Goal: Task Accomplishment & Management: Complete application form

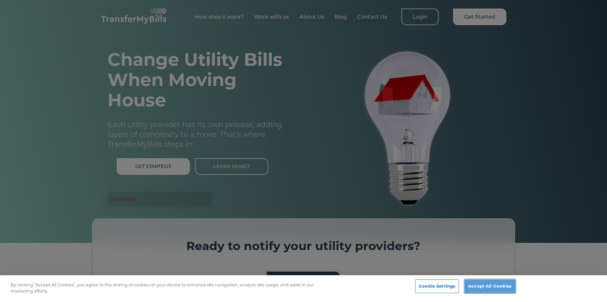
click at [494, 279] on button "Accept All Cookies" at bounding box center [489, 286] width 51 height 14
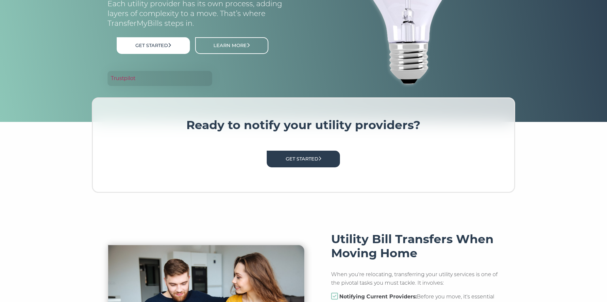
scroll to position [131, 0]
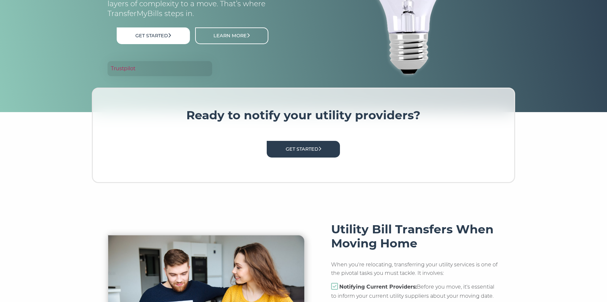
click at [307, 147] on link "Get Started" at bounding box center [303, 149] width 73 height 17
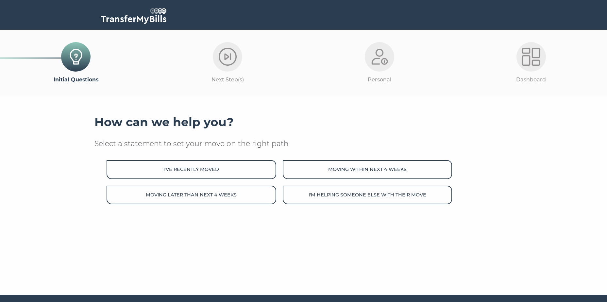
click at [370, 173] on button "Moving within next 4 weeks" at bounding box center [367, 169] width 169 height 19
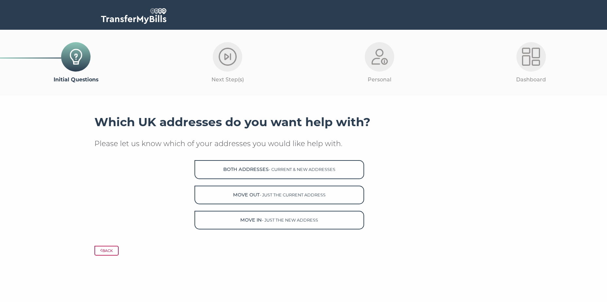
click at [302, 177] on button "Both Addresses - current & new addresses" at bounding box center [278, 169] width 169 height 19
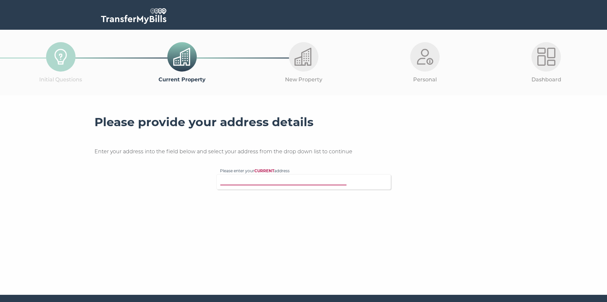
click at [284, 184] on input "Please enter your CURRENT address" at bounding box center [290, 181] width 140 height 7
type input "119 Vincent Gardens L"
click at [281, 197] on p "119 Vincent Gardens, London, NW2 7RH" at bounding box center [306, 194] width 161 height 8
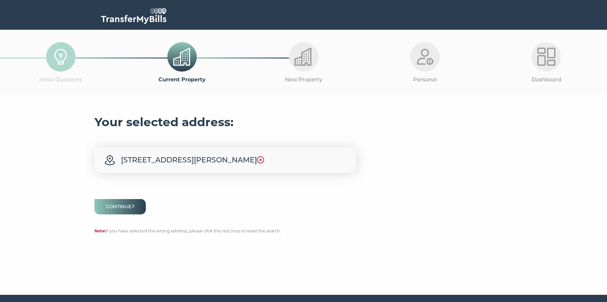
click at [127, 213] on button "Continue" at bounding box center [120, 206] width 52 height 15
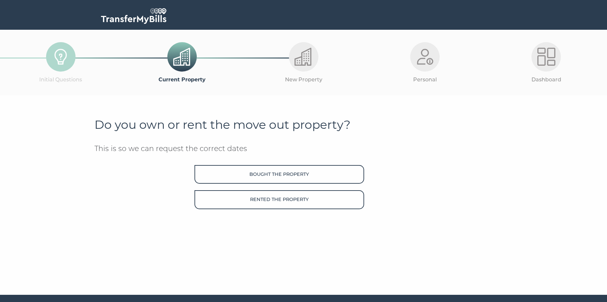
click at [283, 176] on button "Bought the property" at bounding box center [278, 174] width 169 height 19
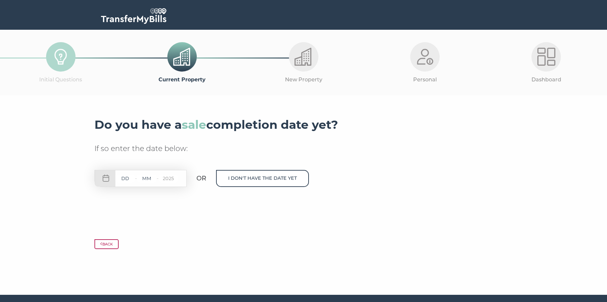
click at [255, 181] on button "I don't have the date yet" at bounding box center [262, 178] width 93 height 17
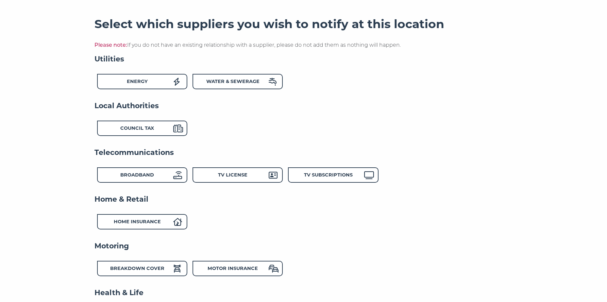
scroll to position [65, 0]
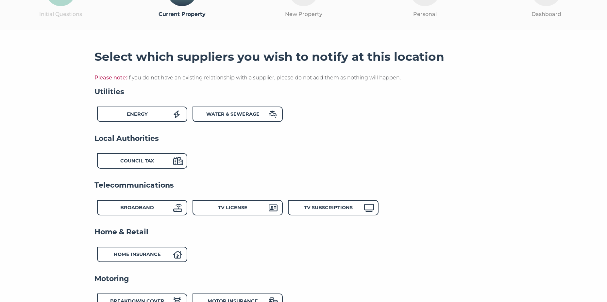
click at [163, 110] on div "Energy" at bounding box center [142, 113] width 90 height 15
click at [240, 114] on strong "Water & Sewerage" at bounding box center [232, 114] width 53 height 6
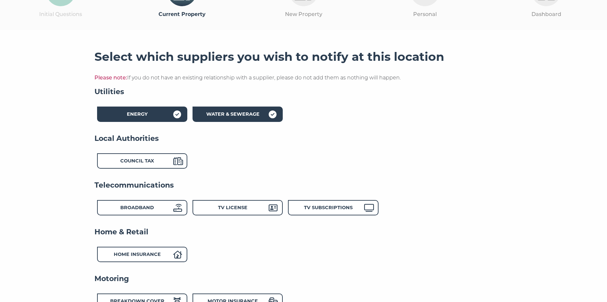
click at [171, 165] on div "Council Tax" at bounding box center [137, 161] width 72 height 9
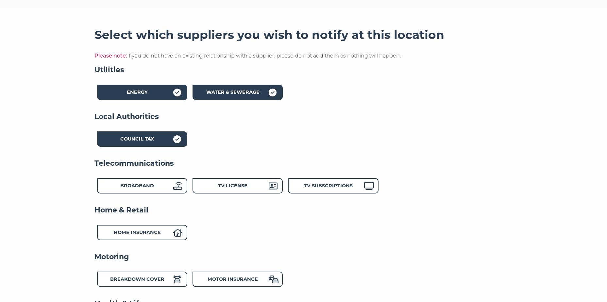
scroll to position [98, 0]
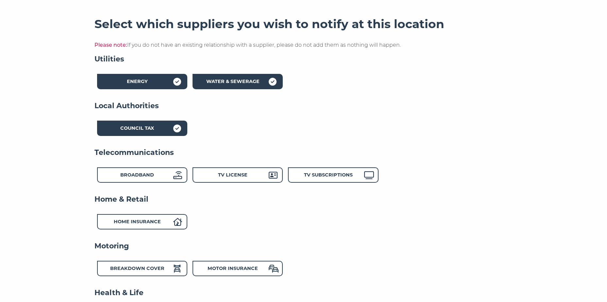
click at [252, 173] on div "TV License" at bounding box center [233, 175] width 72 height 9
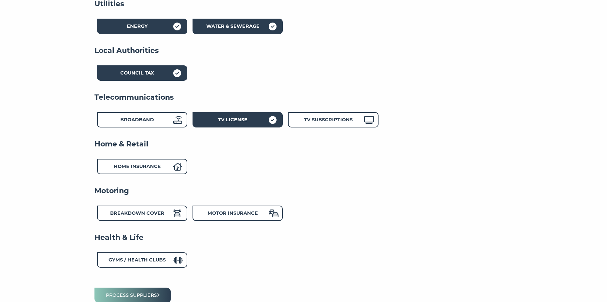
scroll to position [163, 0]
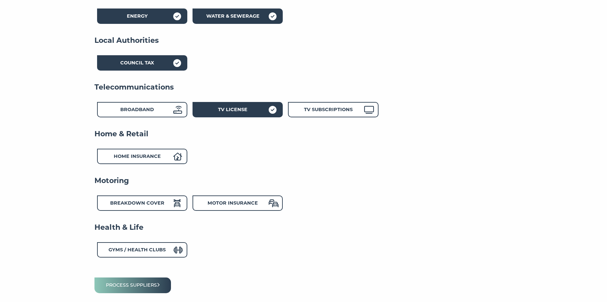
click at [173, 157] on div "Home Insurance" at bounding box center [137, 157] width 72 height 9
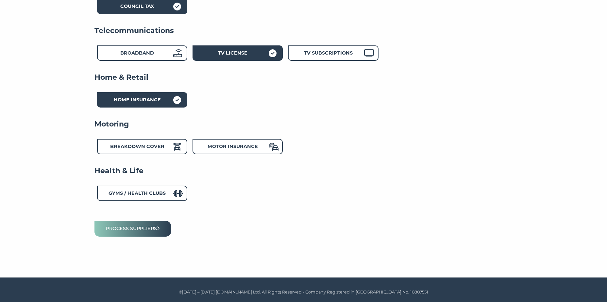
scroll to position [220, 0]
click at [145, 226] on button "Process suppliers" at bounding box center [132, 228] width 77 height 15
click at [169, 232] on button "Process suppliers" at bounding box center [132, 228] width 77 height 15
click at [154, 227] on button "Process suppliers" at bounding box center [132, 228] width 77 height 15
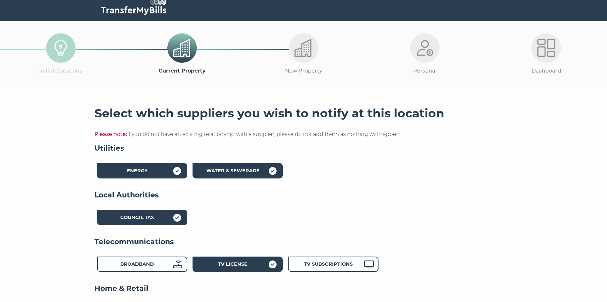
scroll to position [0, 0]
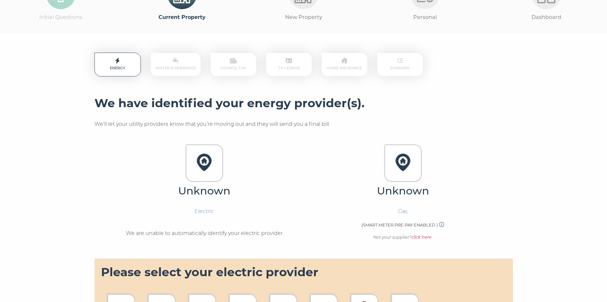
scroll to position [30, 0]
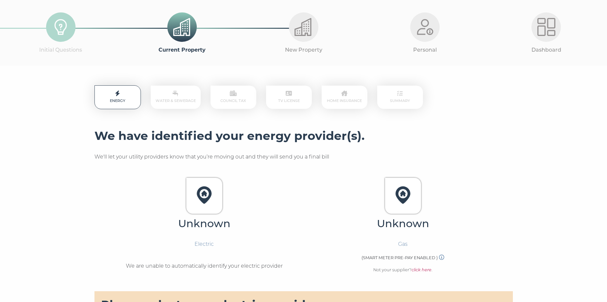
click at [173, 100] on p "Water & Sewerage" at bounding box center [176, 97] width 50 height 23
click at [244, 103] on p "Council Tax" at bounding box center [233, 97] width 46 height 23
drag, startPoint x: 300, startPoint y: 95, endPoint x: 330, endPoint y: 94, distance: 30.1
click at [302, 95] on p "TV License" at bounding box center [289, 97] width 46 height 23
click at [335, 96] on p "Home Insurance" at bounding box center [344, 97] width 46 height 23
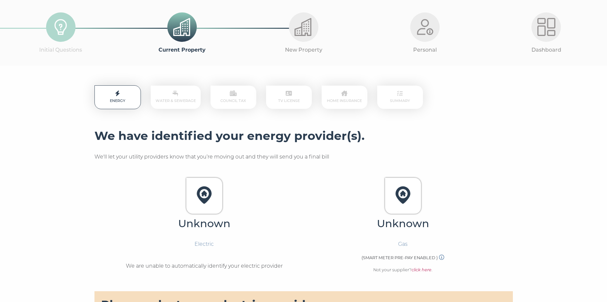
click at [412, 98] on p "Summary" at bounding box center [400, 97] width 46 height 23
